Goal: Information Seeking & Learning: Learn about a topic

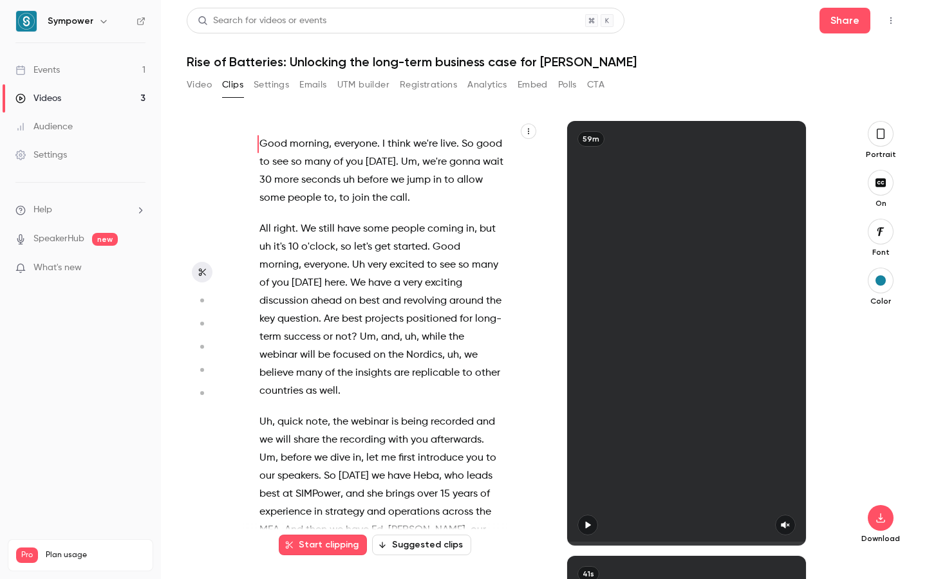
click at [55, 67] on div "Events" at bounding box center [37, 70] width 44 height 13
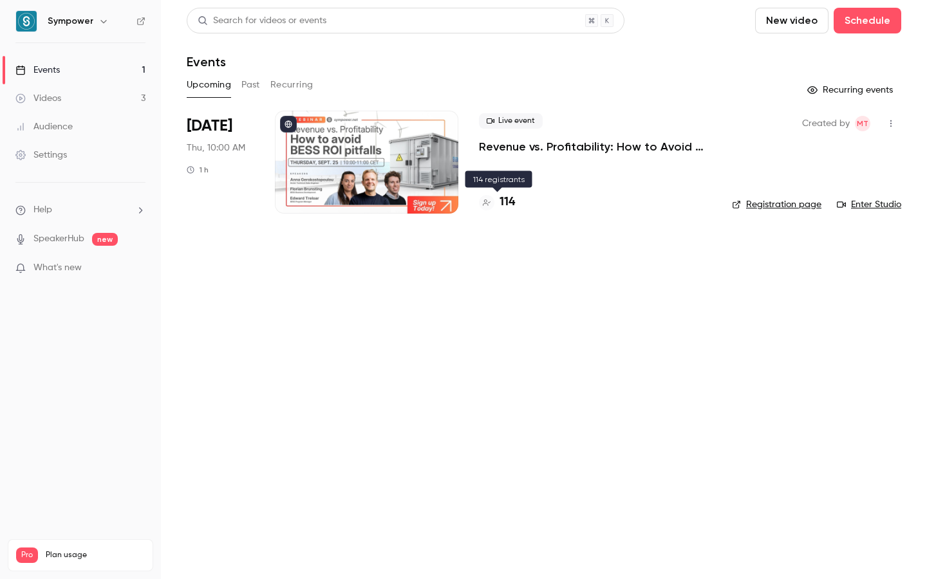
click at [503, 199] on h4 "114" at bounding box center [506, 202] width 15 height 17
